Goal: Participate in discussion

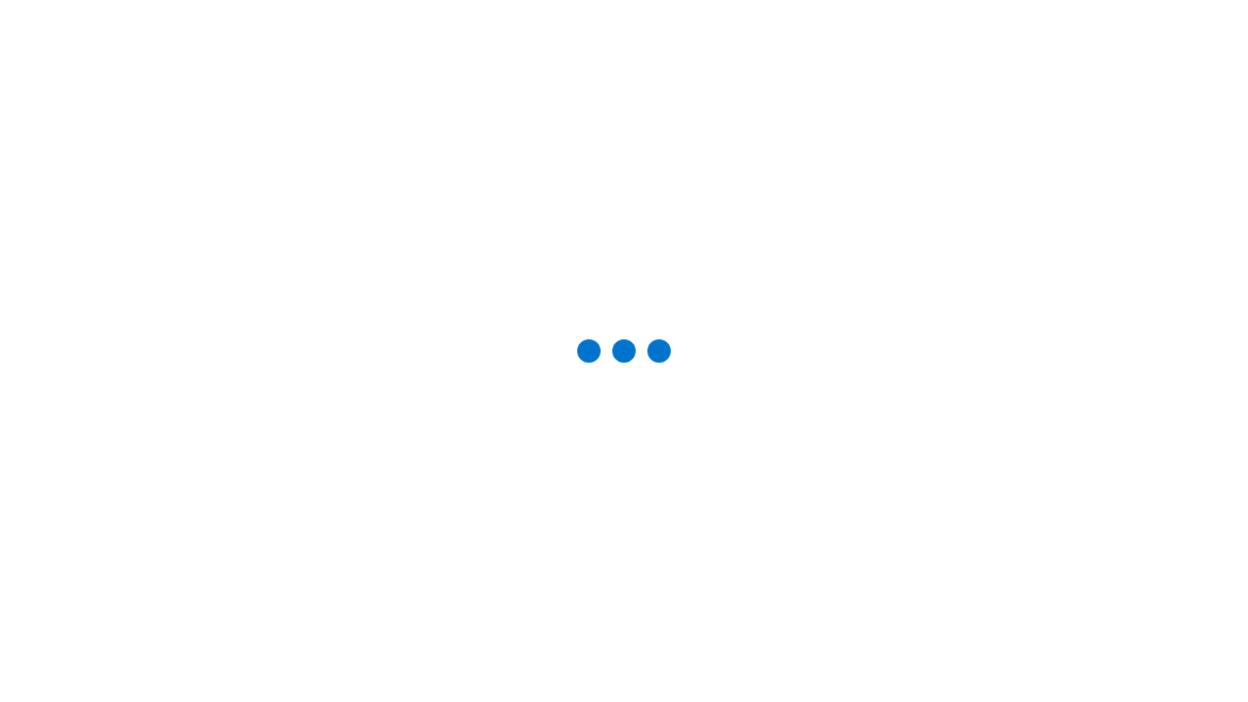
click at [0, 0] on div "Studio Sessions" at bounding box center [0, 0] width 0 height 0
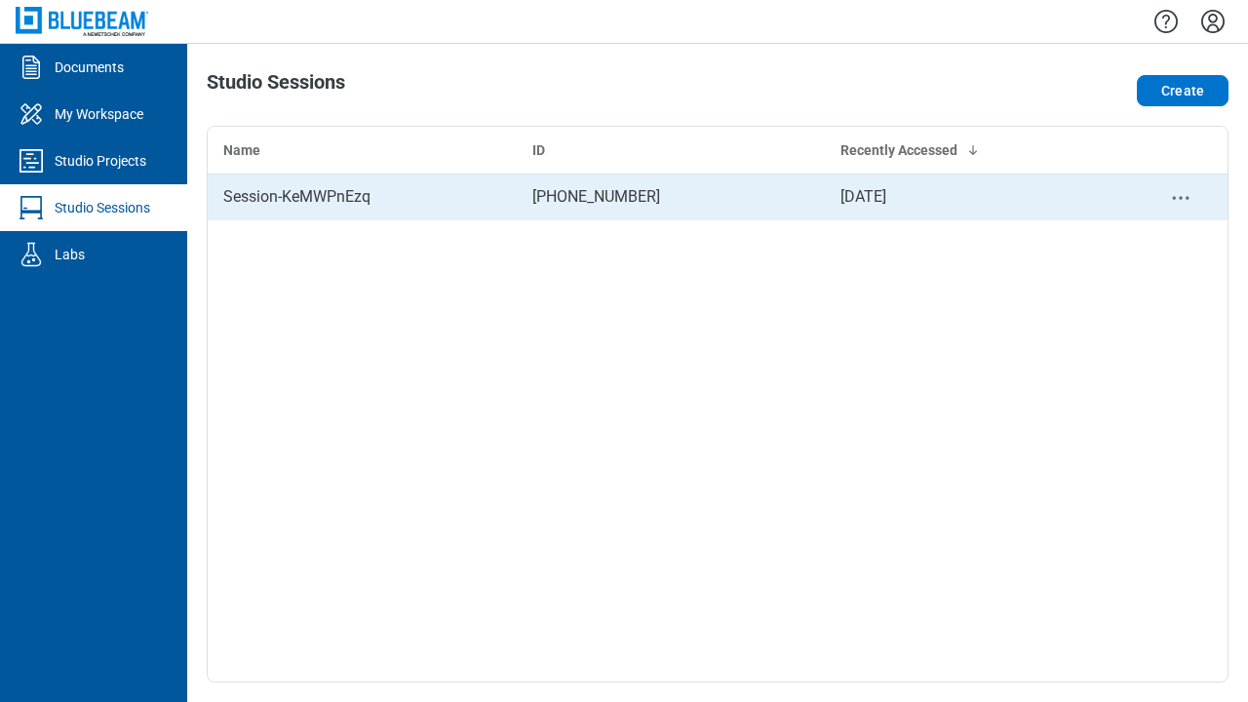
click at [362, 197] on div "Session-KeMWPnEzq" at bounding box center [362, 196] width 278 height 23
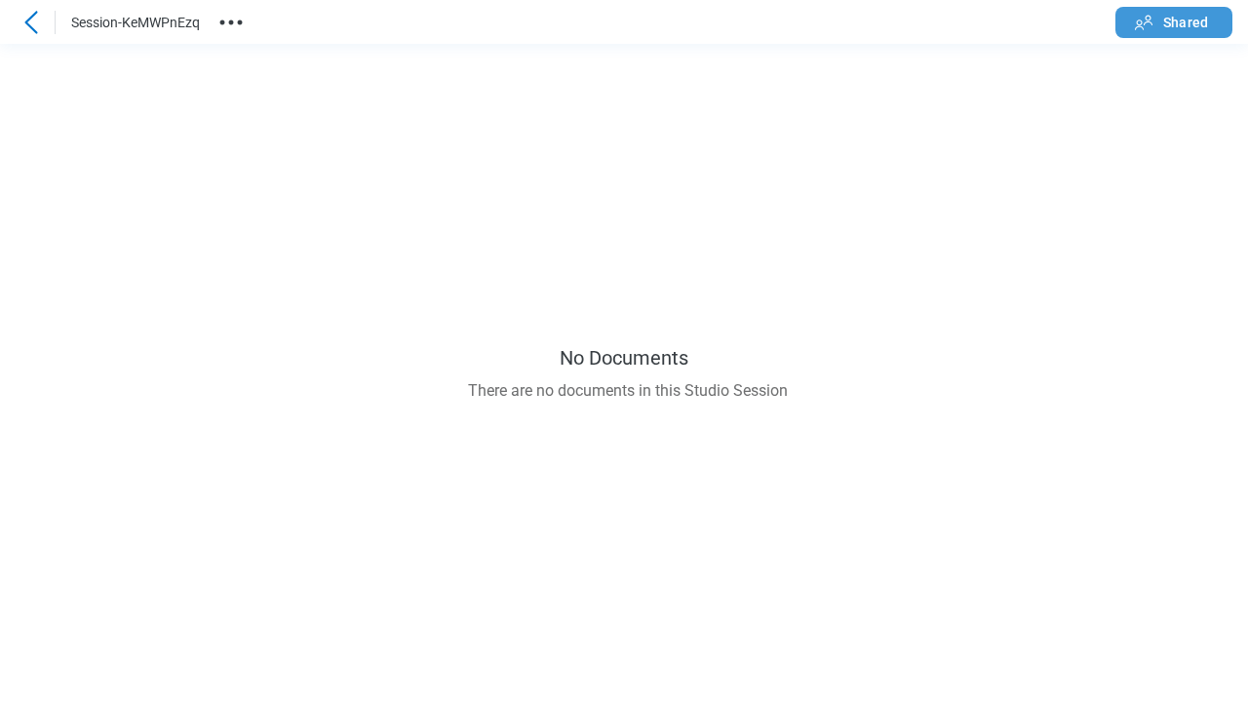
click at [1174, 21] on span "Shared" at bounding box center [1186, 23] width 45 height 20
